Goal: Task Accomplishment & Management: Complete application form

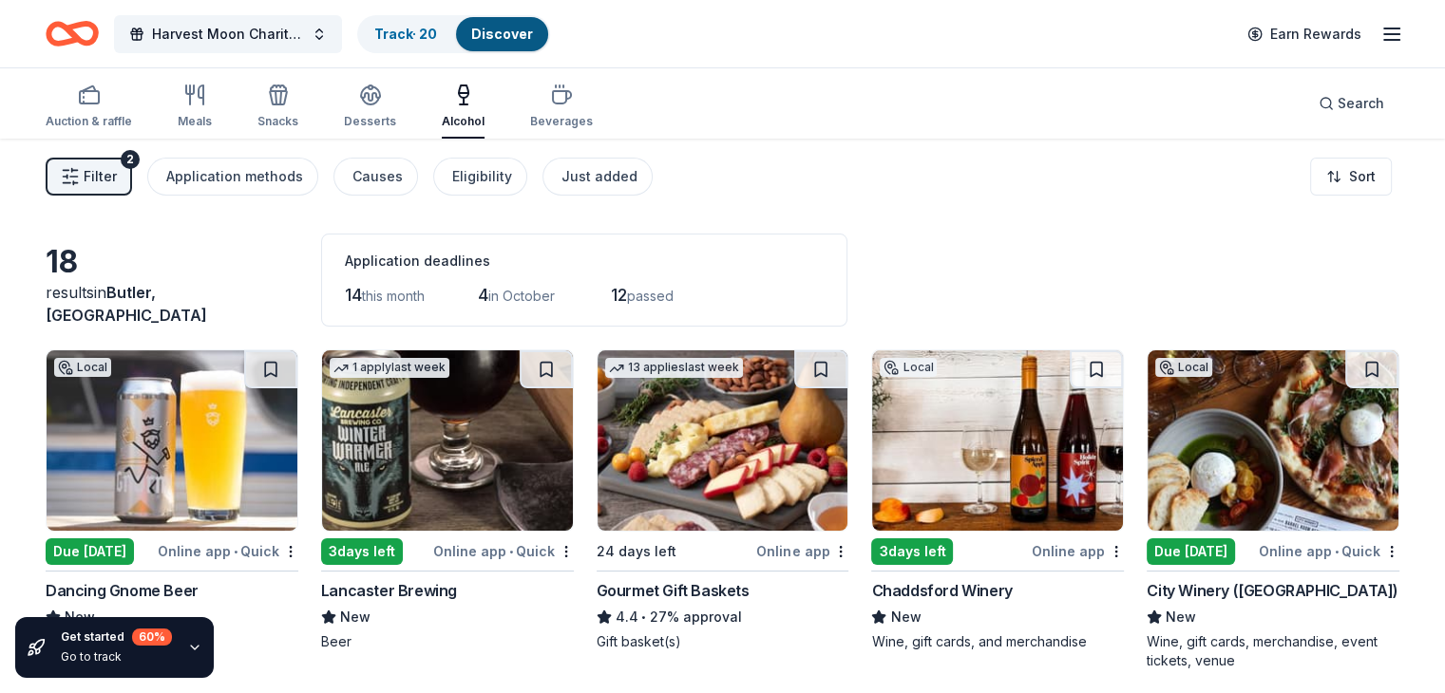
click at [712, 480] on img at bounding box center [722, 440] width 251 height 180
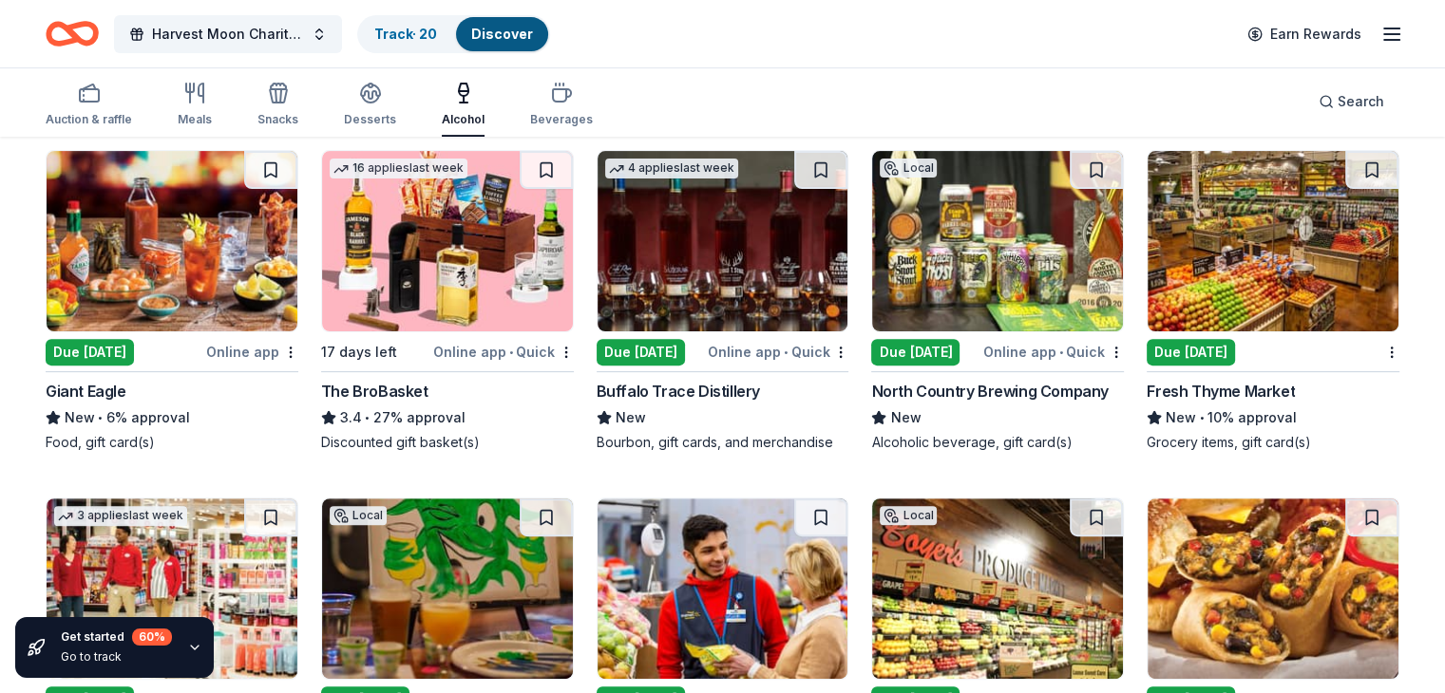
scroll to position [570, 0]
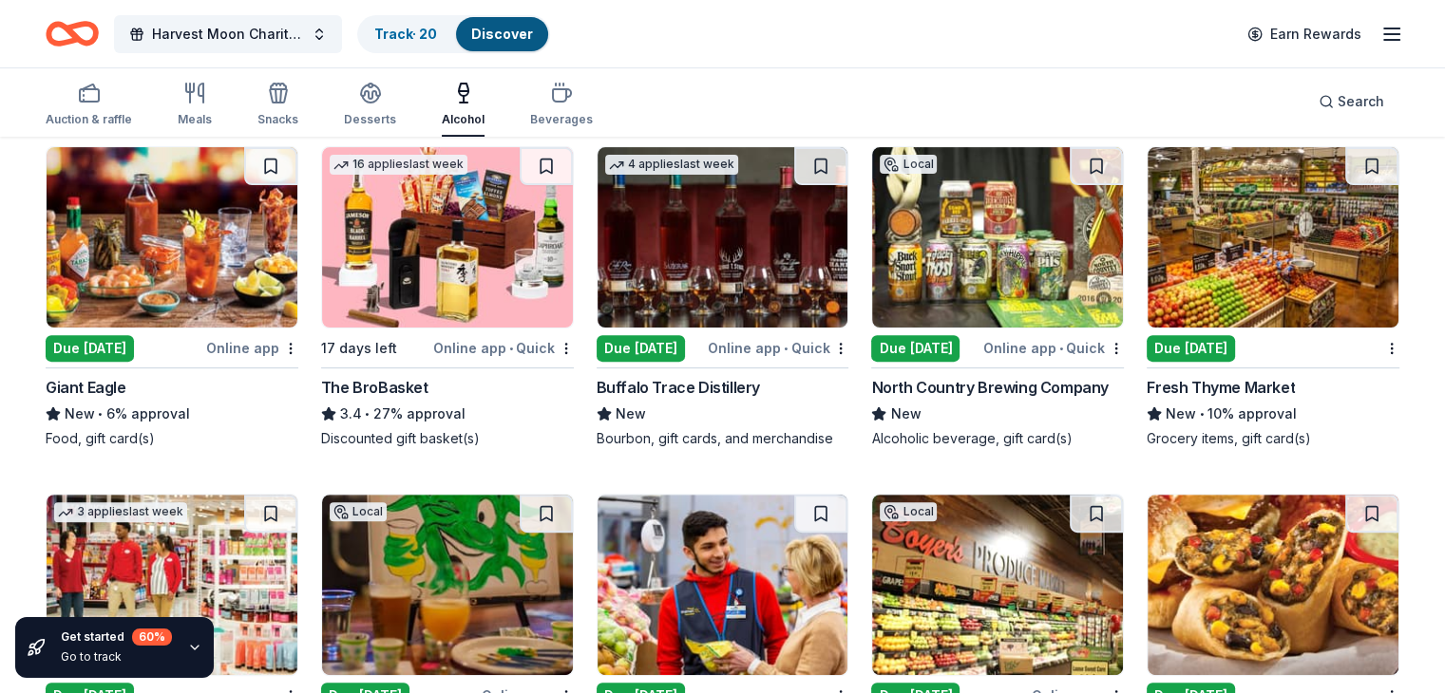
click at [152, 255] on img at bounding box center [172, 237] width 251 height 180
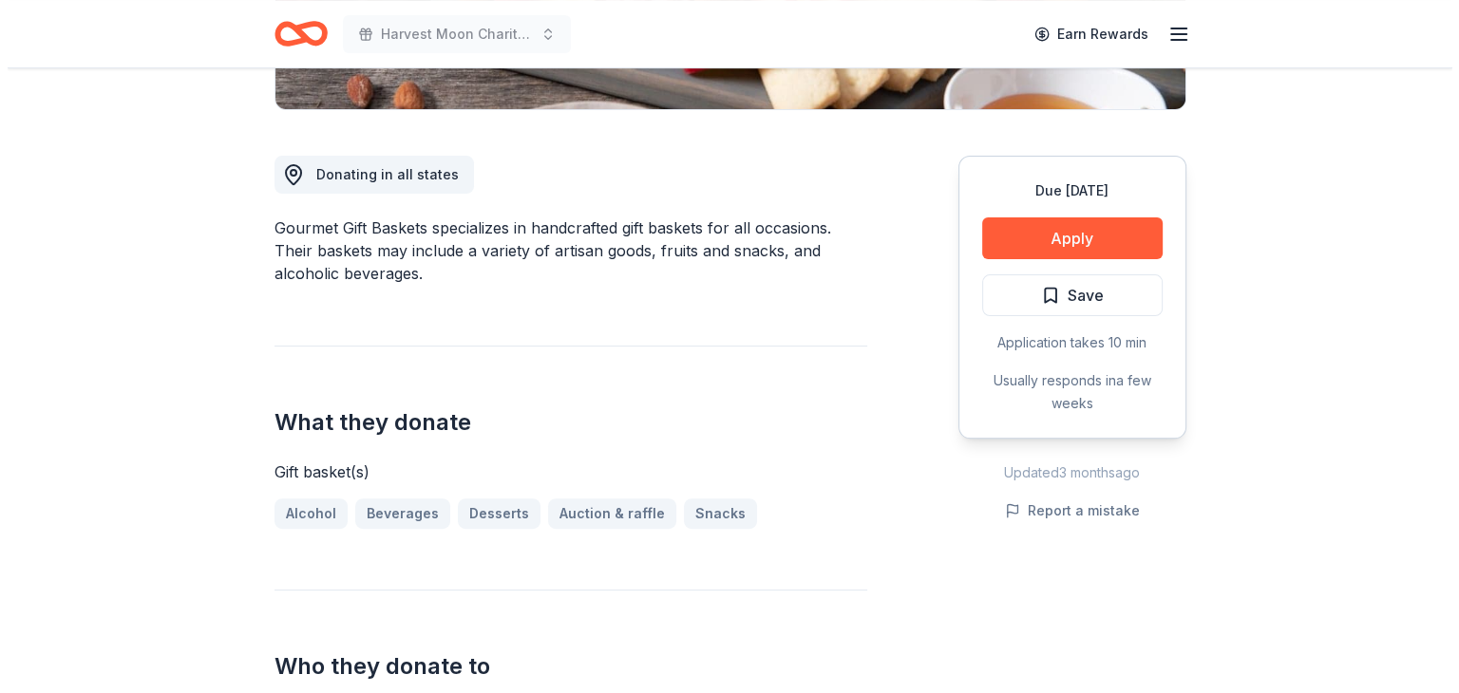
scroll to position [475, 0]
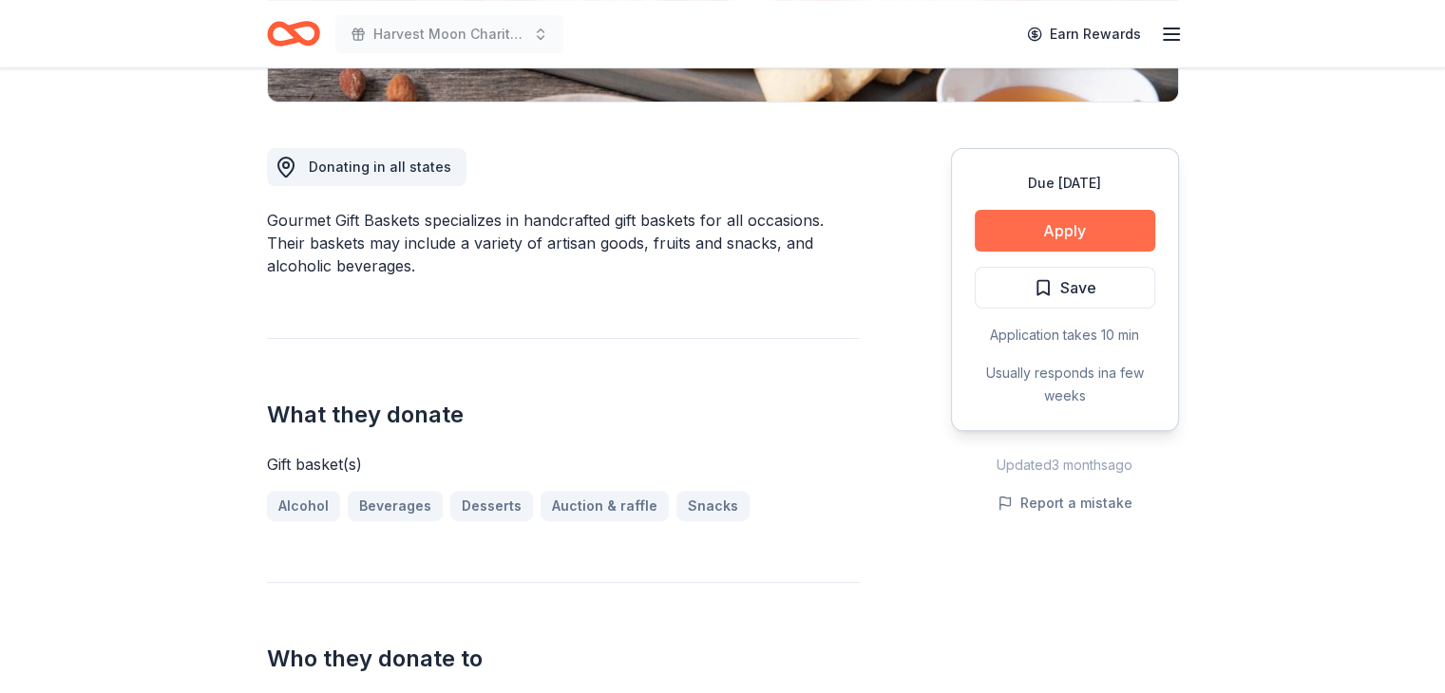
click at [1023, 228] on button "Apply" at bounding box center [1064, 231] width 180 height 42
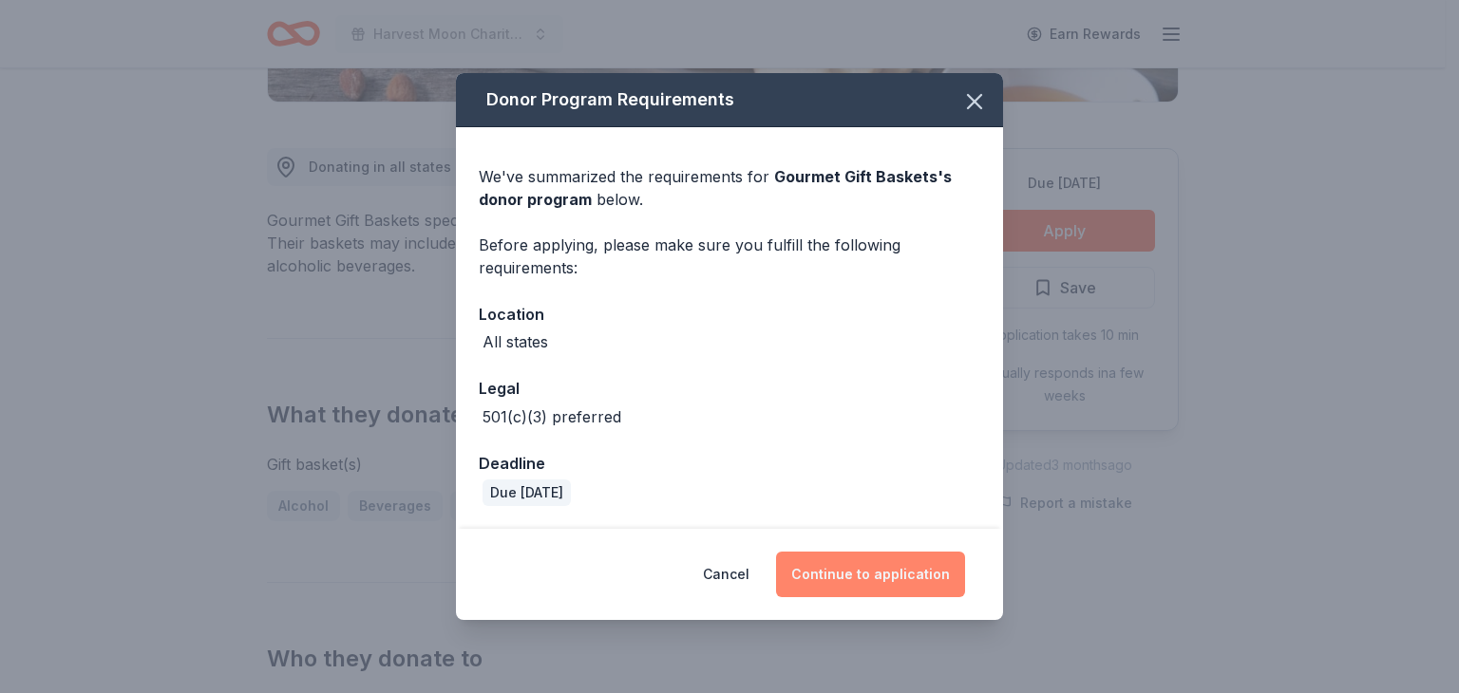
click at [928, 559] on button "Continue to application" at bounding box center [870, 575] width 189 height 46
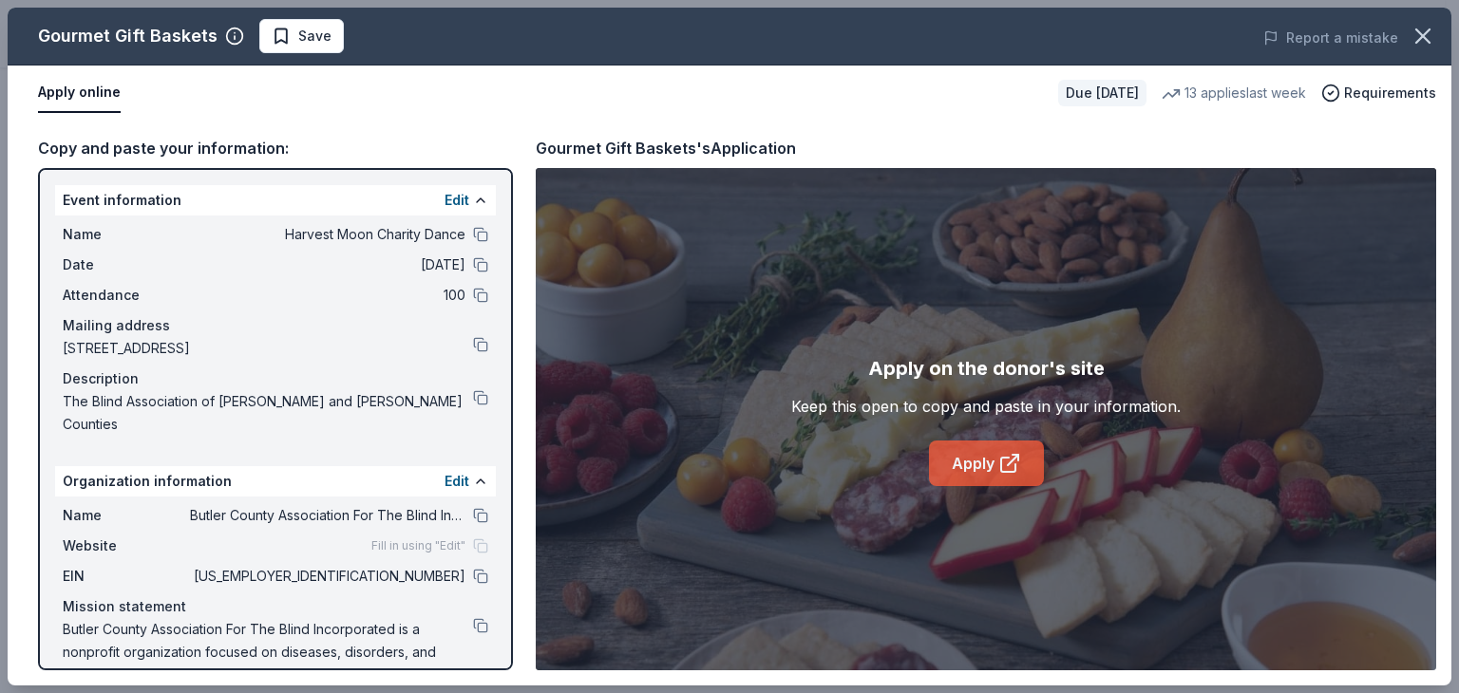
click at [969, 456] on link "Apply" at bounding box center [986, 464] width 115 height 46
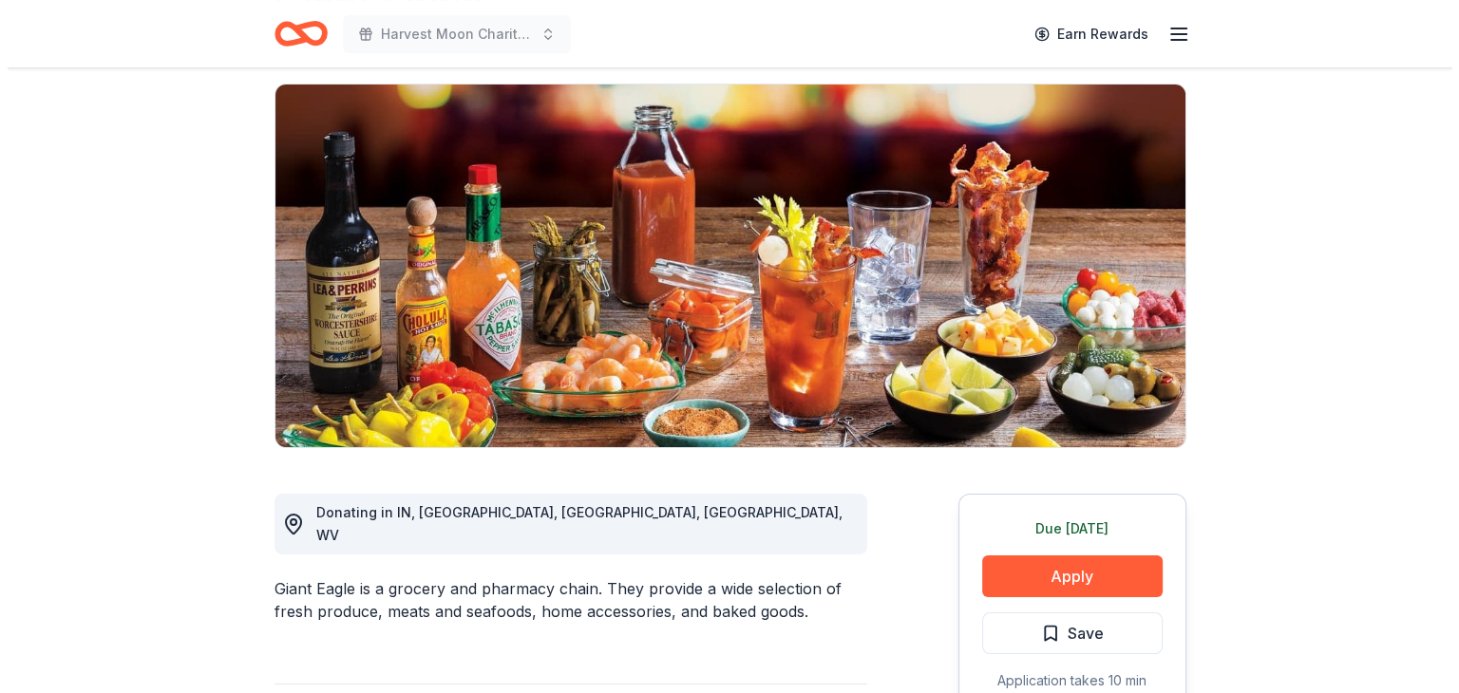
scroll to position [190, 0]
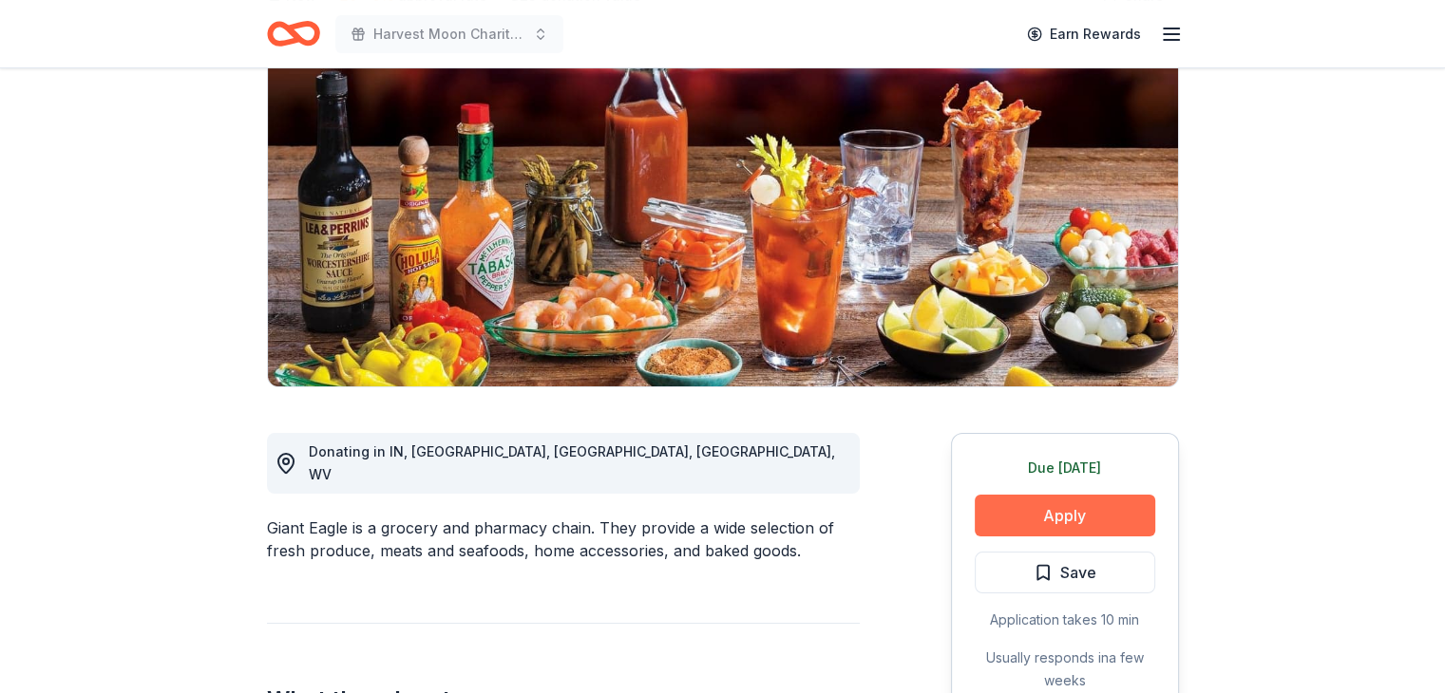
click at [1030, 511] on button "Apply" at bounding box center [1064, 516] width 180 height 42
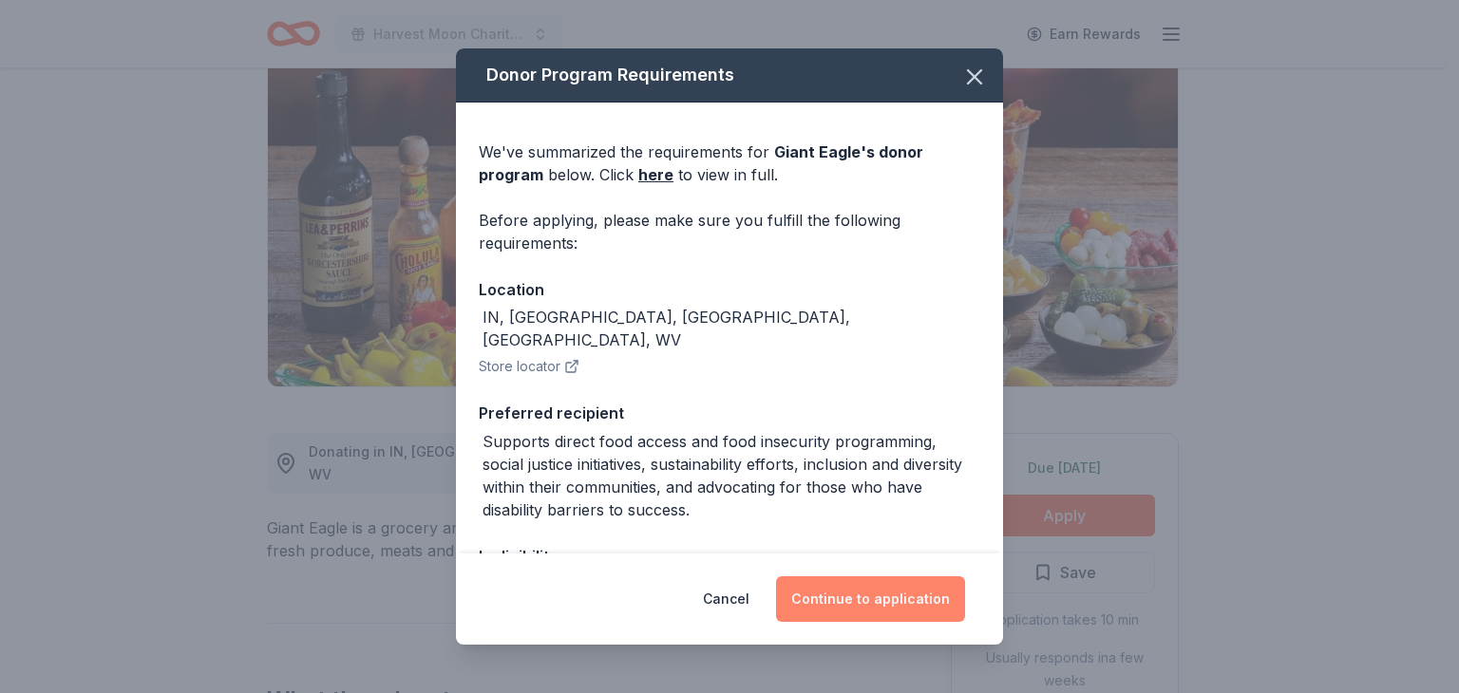
click at [859, 587] on button "Continue to application" at bounding box center [870, 600] width 189 height 46
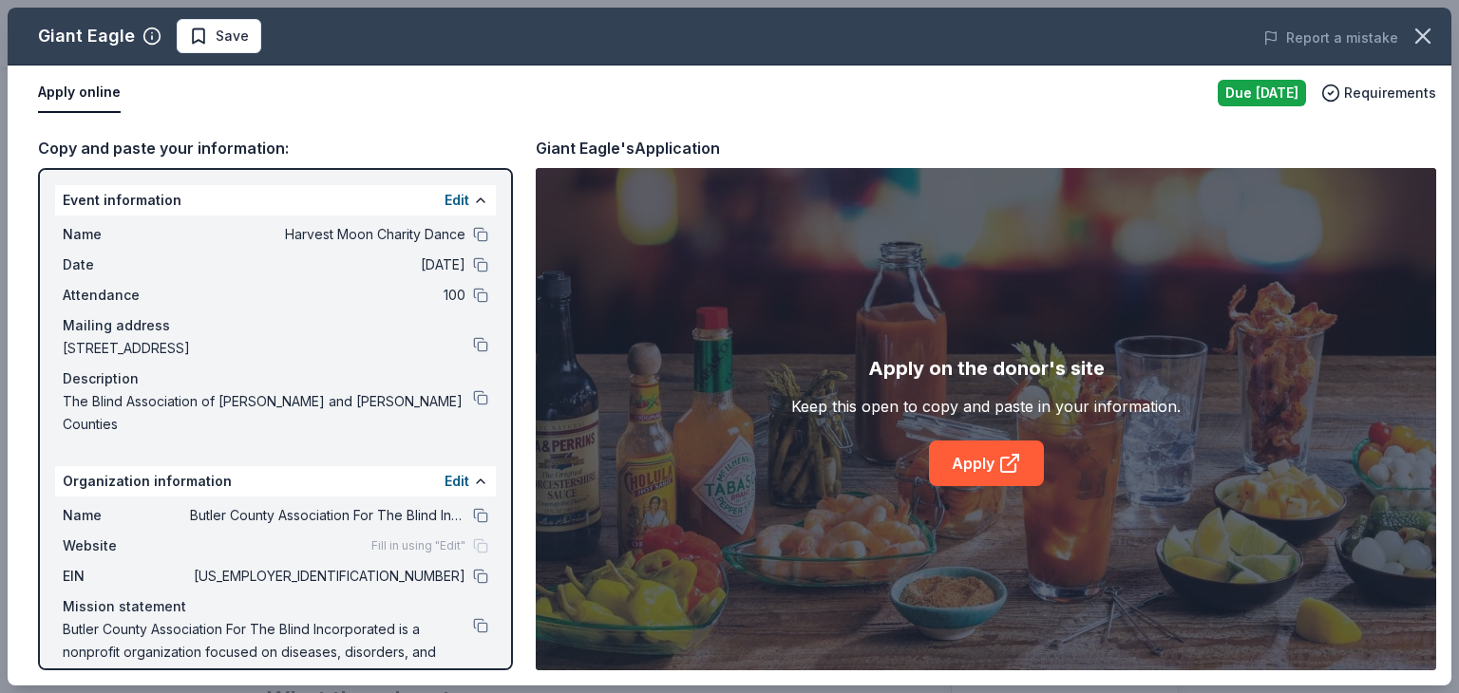
click at [1033, 427] on div "Apply on the donor's site Keep this open to copy and paste in your information.…" at bounding box center [985, 419] width 389 height 133
click at [989, 467] on link "Apply" at bounding box center [986, 464] width 115 height 46
